Goal: Transaction & Acquisition: Purchase product/service

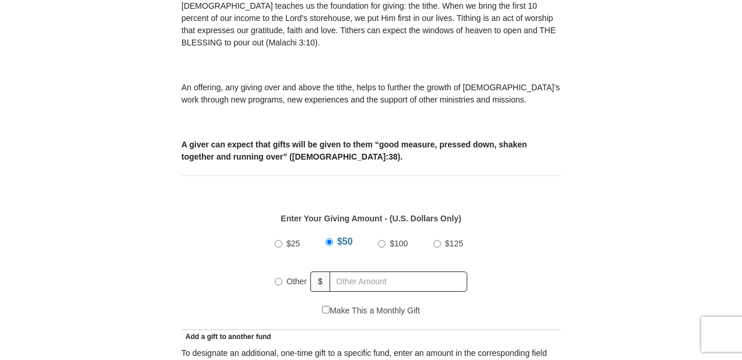
scroll to position [373, 0]
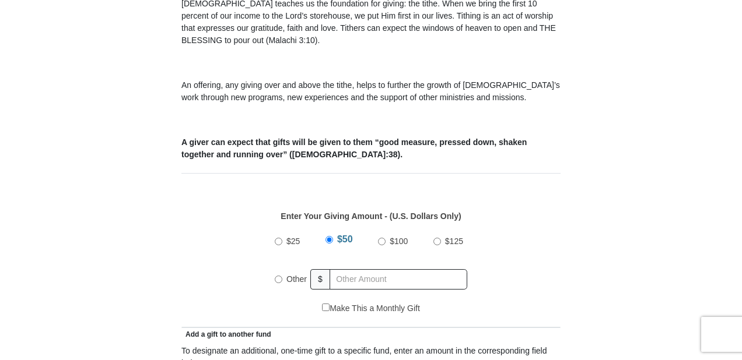
click at [384, 238] on input "$100" at bounding box center [382, 242] width 8 height 8
radio input "true"
click at [279, 266] on div "Other" at bounding box center [293, 279] width 36 height 26
click at [280, 276] on input "Other" at bounding box center [279, 280] width 8 height 8
radio input "true"
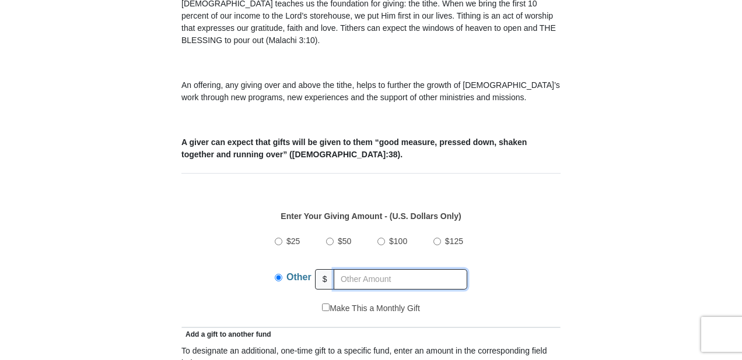
click at [447, 269] on input "text" at bounding box center [400, 279] width 134 height 20
type input "100.20"
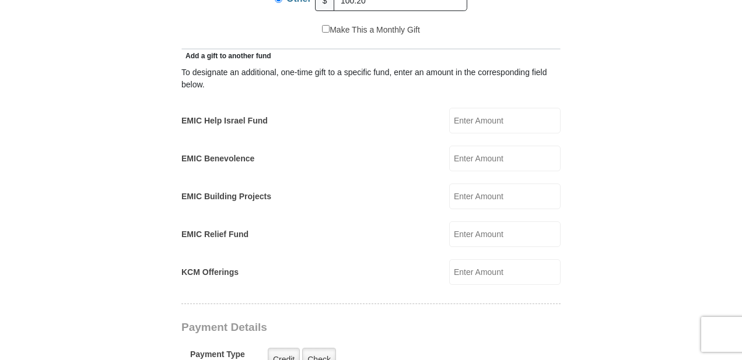
scroll to position [653, 0]
click at [490, 114] on input "EMIC Help Israel Fund" at bounding box center [504, 120] width 111 height 26
type input "10"
click at [683, 223] on form "[GEOGRAPHIC_DATA][DEMOGRAPHIC_DATA] Online Giving Because of gifts like yours, …" at bounding box center [370, 256] width 665 height 1725
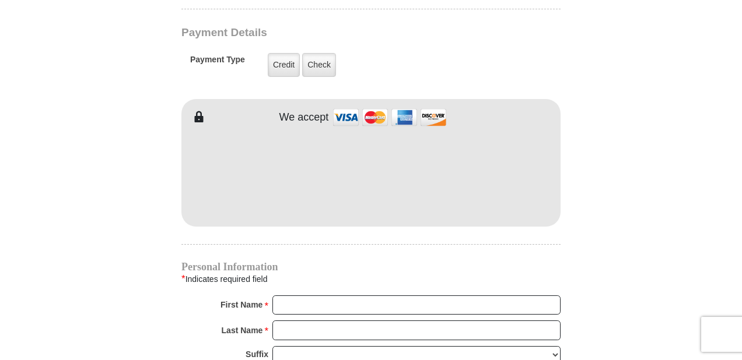
scroll to position [933, 0]
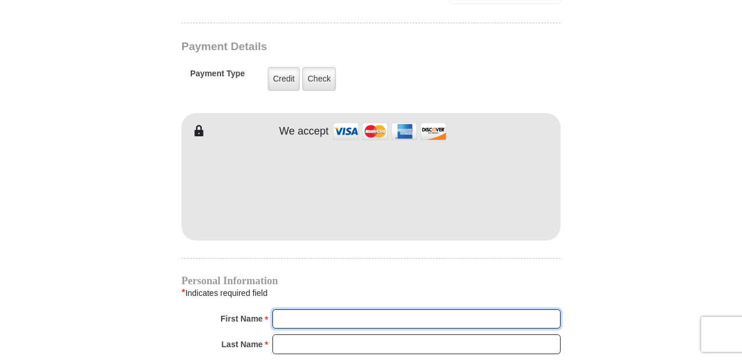
click at [313, 310] on input "First Name *" at bounding box center [416, 320] width 288 height 20
type input "st"
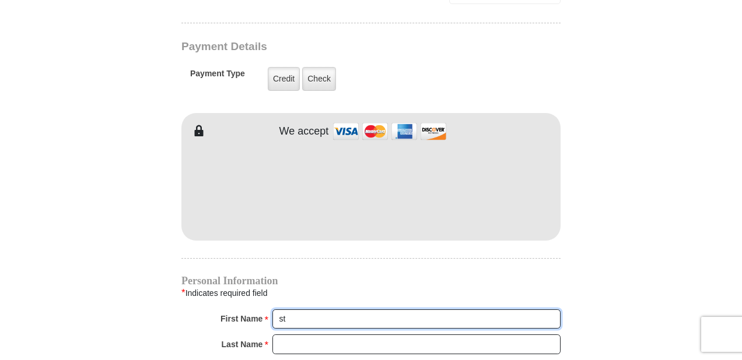
click at [339, 310] on input "st" at bounding box center [416, 320] width 288 height 20
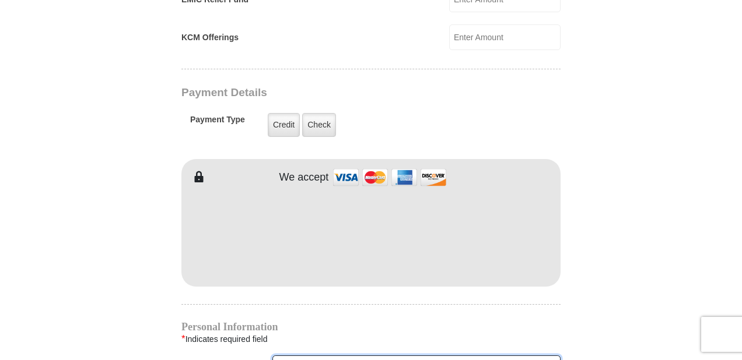
scroll to position [886, 0]
click at [314, 114] on label "Check" at bounding box center [319, 126] width 34 height 24
click at [0, 0] on input "Check" at bounding box center [0, 0] width 0 height 0
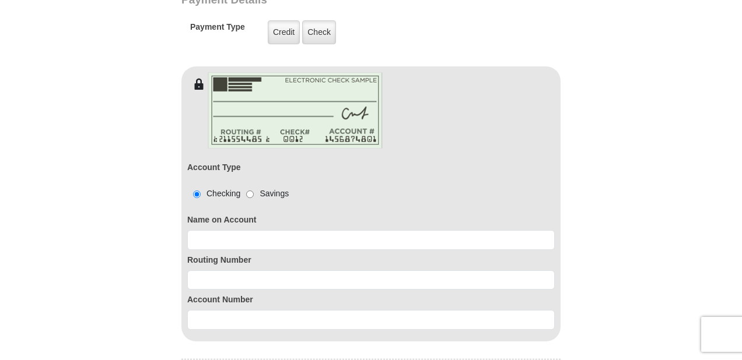
scroll to position [1026, 0]
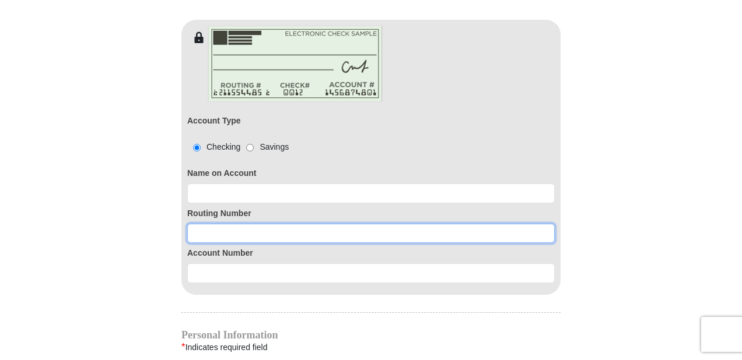
click at [296, 224] on input at bounding box center [370, 234] width 367 height 20
paste input "314074269"
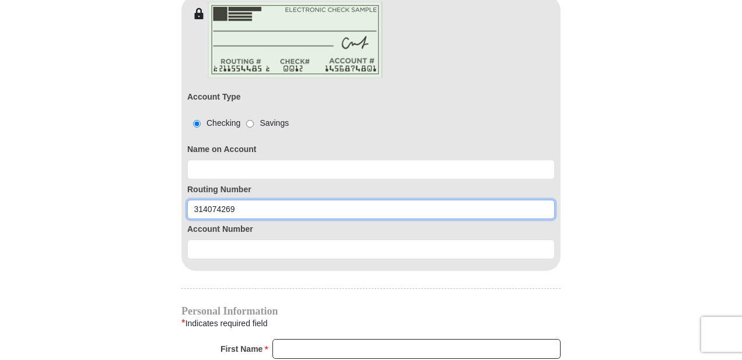
scroll to position [1073, 0]
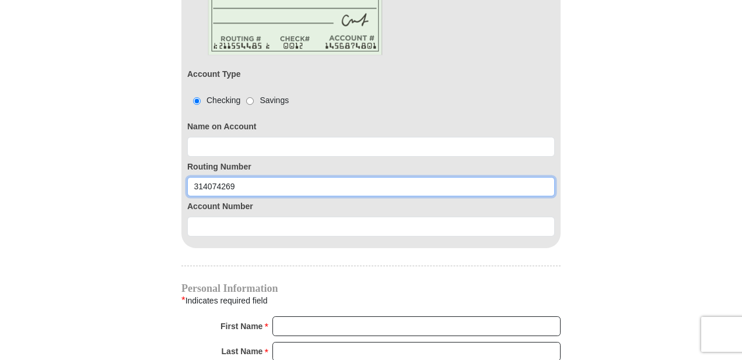
type input "314074269"
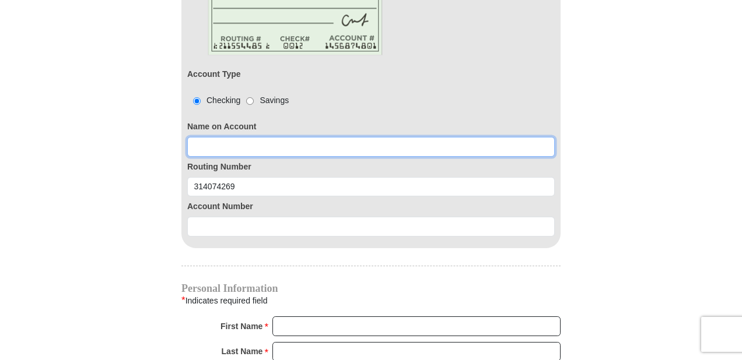
click at [247, 137] on input at bounding box center [370, 147] width 367 height 20
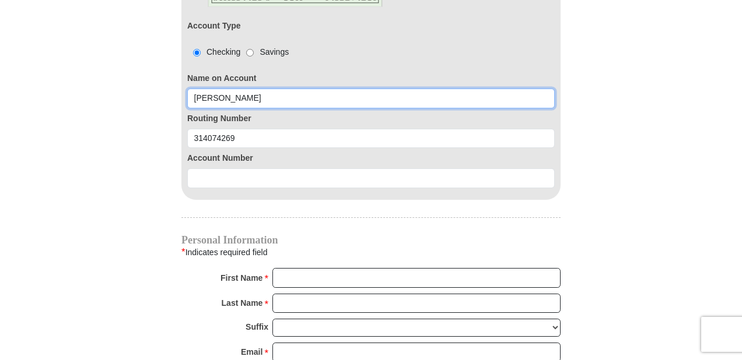
scroll to position [1166, 0]
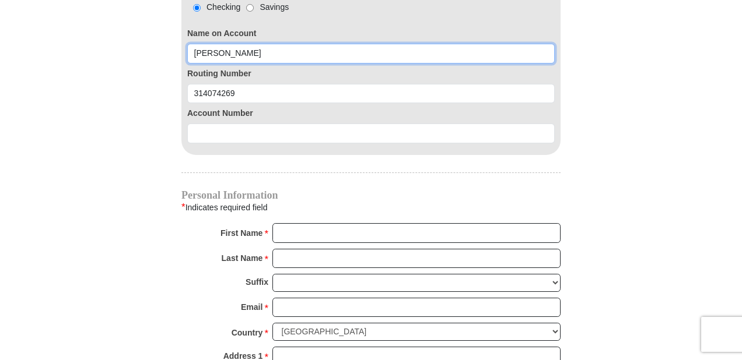
type input "[PERSON_NAME]"
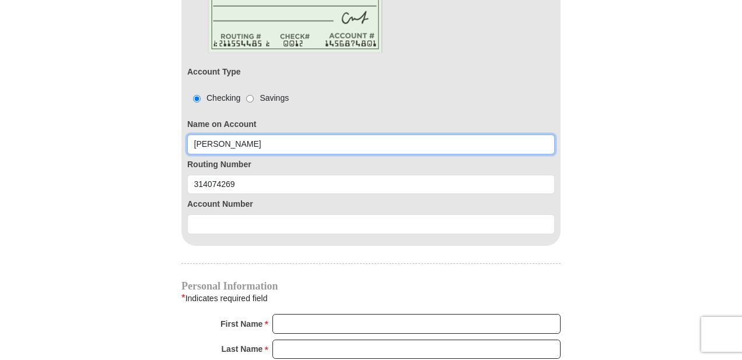
scroll to position [1073, 0]
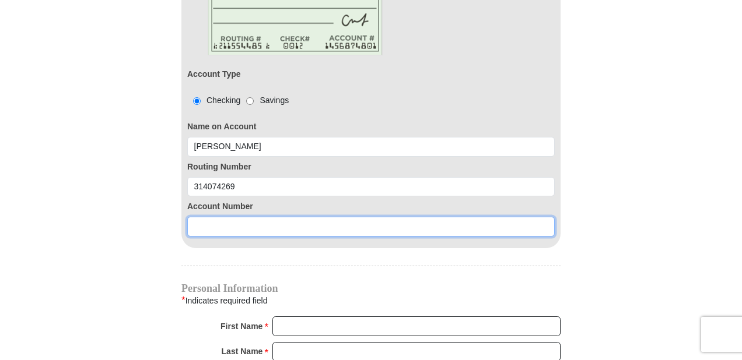
click at [278, 217] on input at bounding box center [370, 227] width 367 height 20
paste input "0168421313"
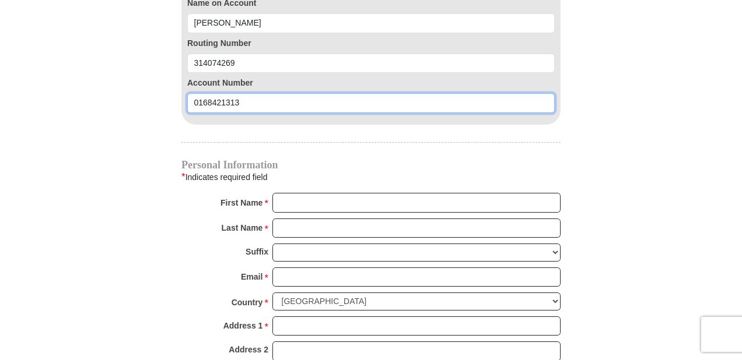
scroll to position [1213, 0]
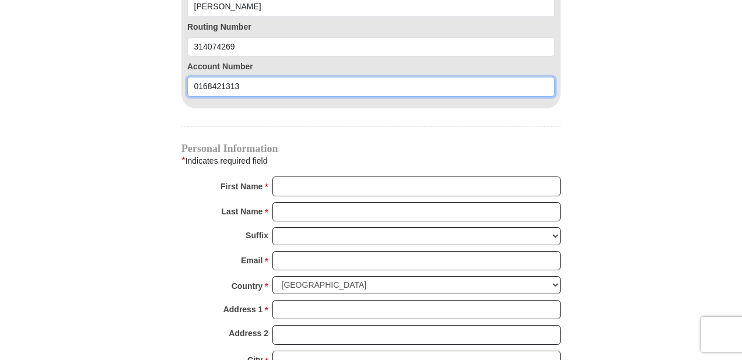
type input "0168421313"
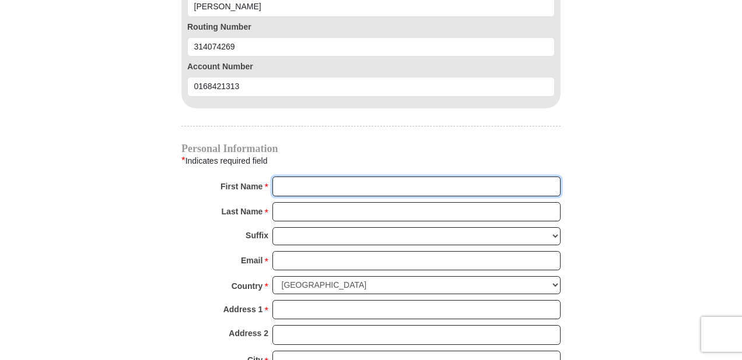
click at [301, 177] on input "First Name *" at bounding box center [416, 187] width 288 height 20
type input "[PERSON_NAME]"
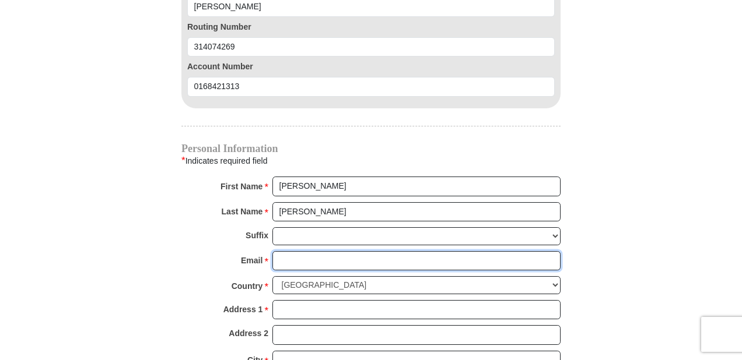
type input "[EMAIL_ADDRESS][DOMAIN_NAME]"
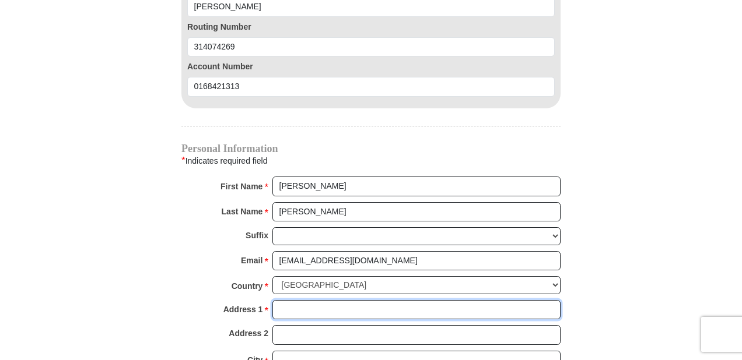
type input "[STREET_ADDRESS][PERSON_NAME]"
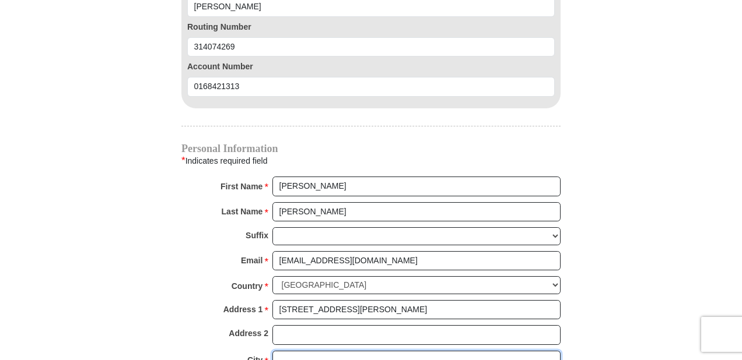
type input "[GEOGRAPHIC_DATA]"
select select "[GEOGRAPHIC_DATA]"
type input "76179"
type input "7864983806"
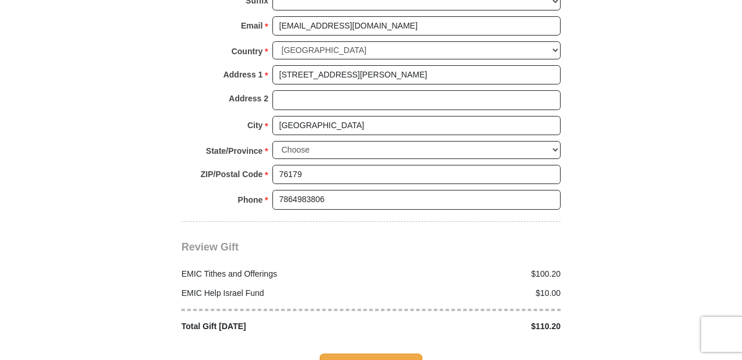
scroll to position [1539, 0]
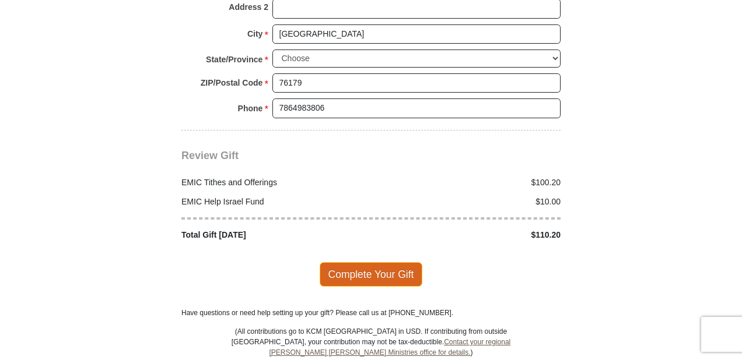
click at [329, 262] on span "Complete Your Gift" at bounding box center [371, 274] width 103 height 24
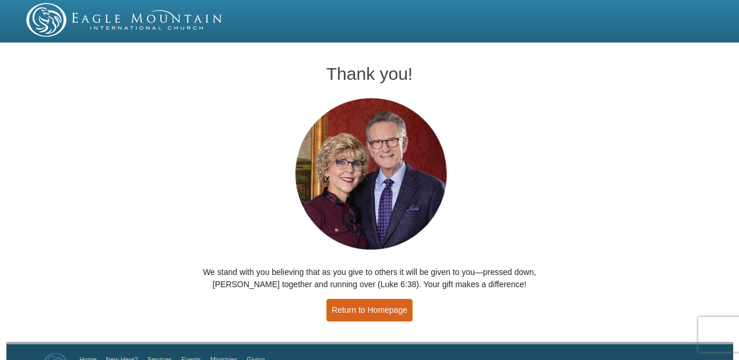
click at [349, 307] on link "Return to Homepage" at bounding box center [370, 310] width 86 height 23
